Goal: Information Seeking & Learning: Learn about a topic

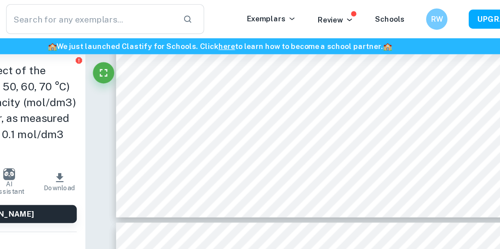
scroll to position [5578, 0]
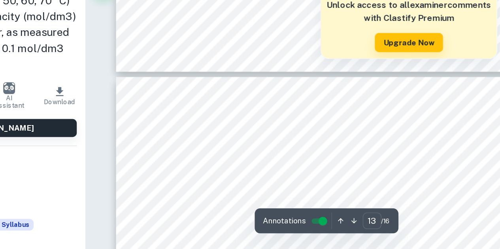
type input "14"
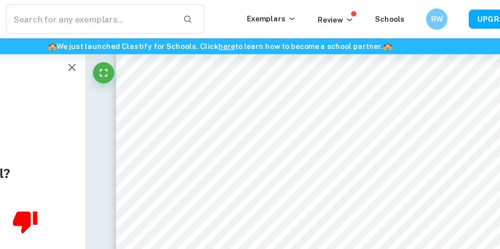
scroll to position [5810, 0]
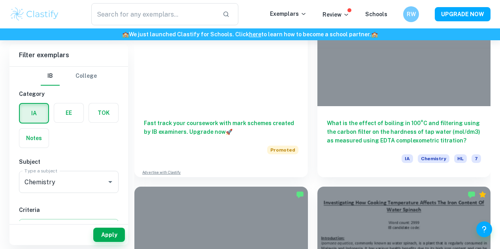
scroll to position [922, 0]
